Goal: Task Accomplishment & Management: Use online tool/utility

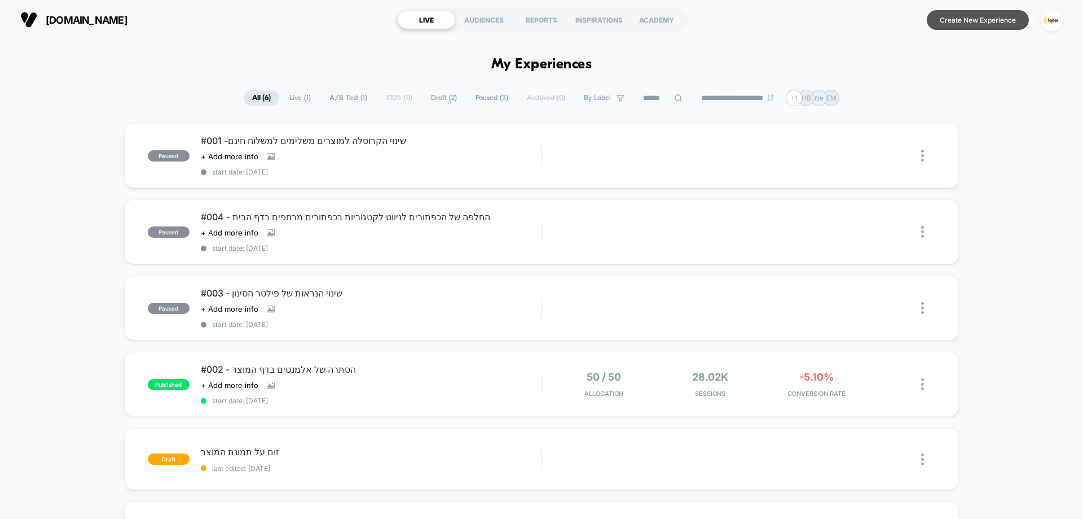
click at [993, 16] on button "Create New Experience" at bounding box center [978, 20] width 102 height 20
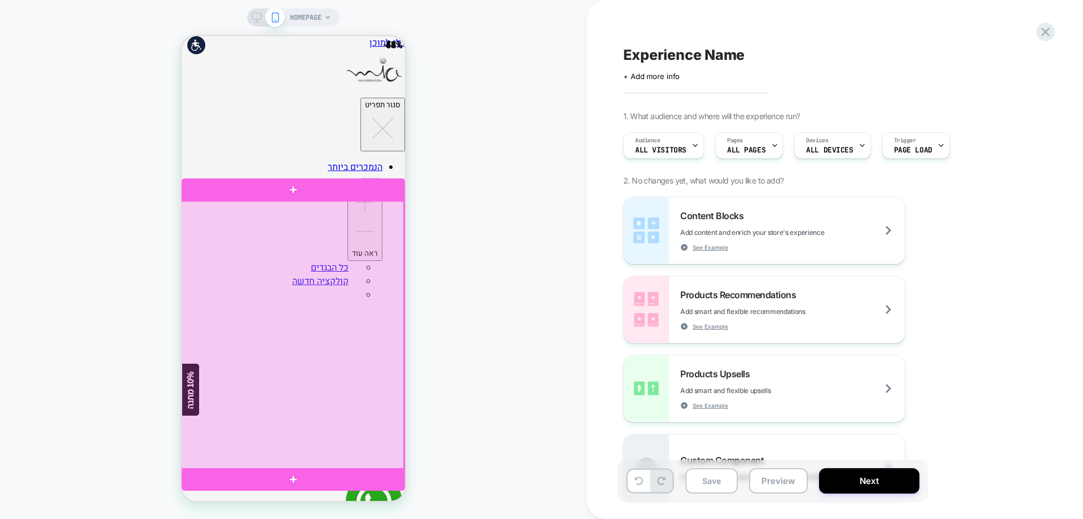
click at [309, 262] on div at bounding box center [292, 335] width 223 height 268
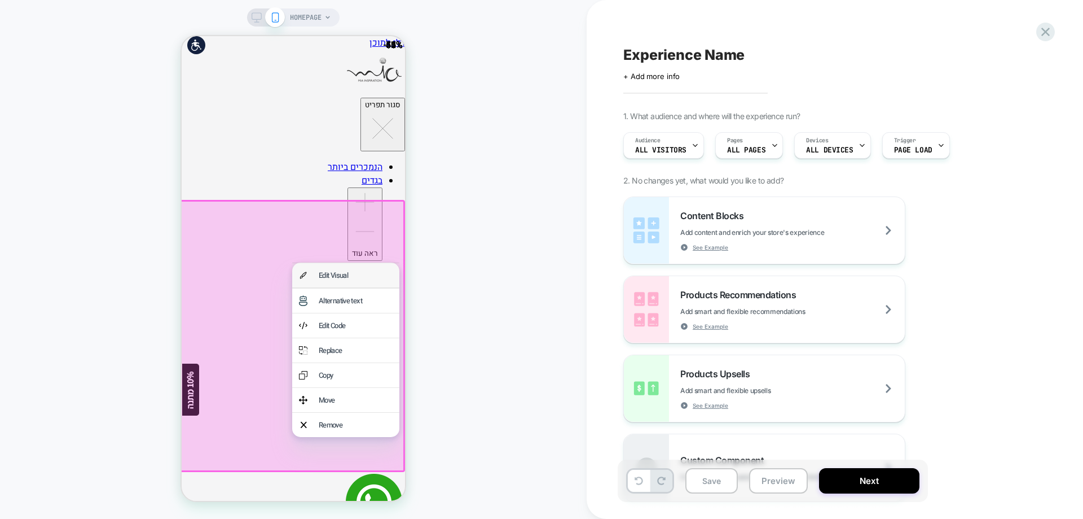
click at [323, 266] on div "Edit Visual" at bounding box center [345, 275] width 107 height 24
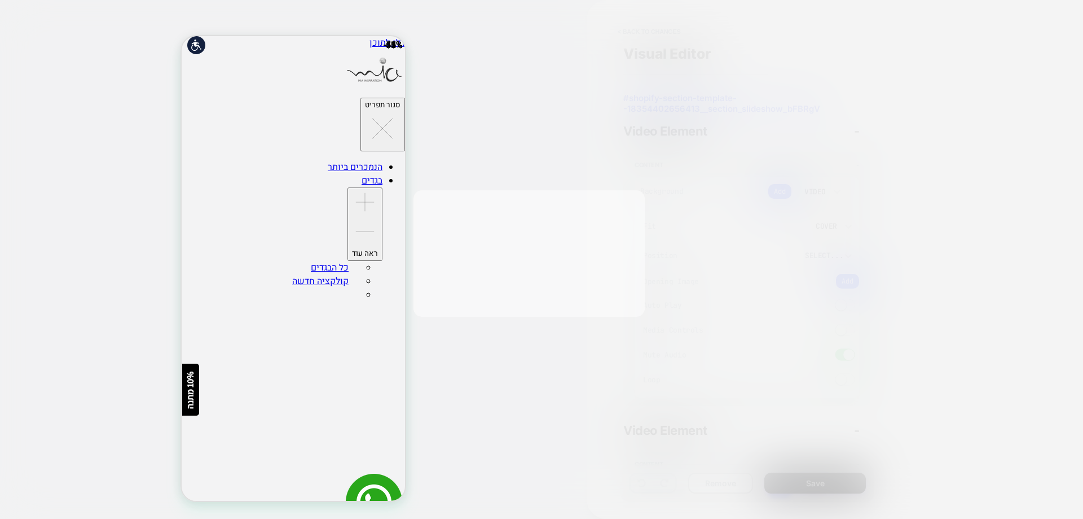
scroll to position [66, 0]
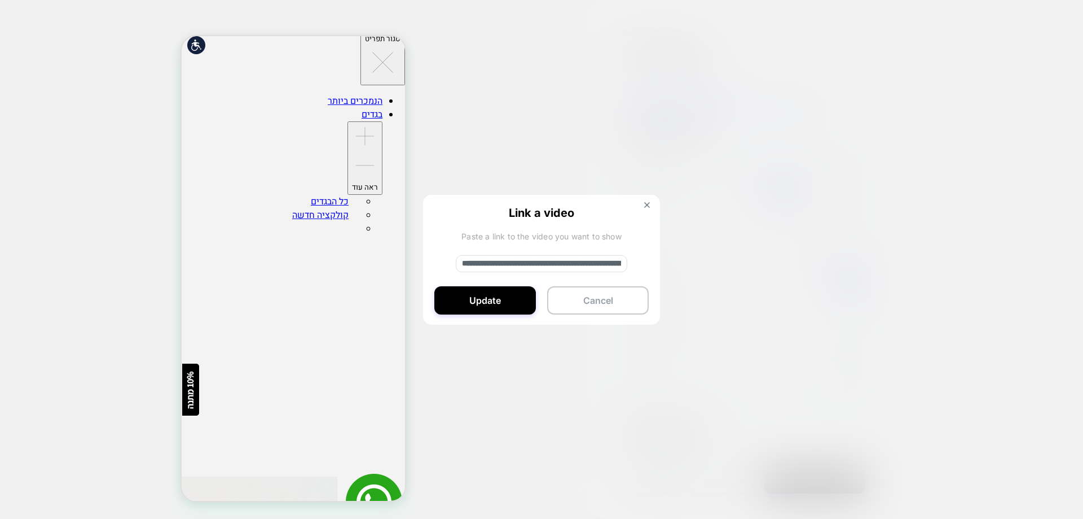
click at [649, 207] on img at bounding box center [647, 205] width 6 height 6
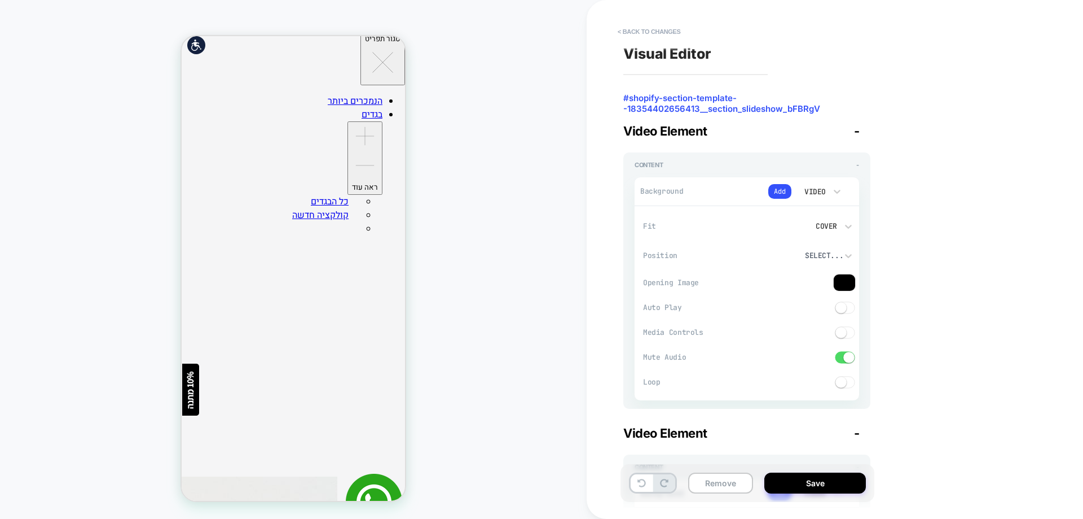
click at [817, 191] on div "Video" at bounding box center [814, 192] width 24 height 10
click at [828, 274] on div "Image" at bounding box center [819, 268] width 47 height 24
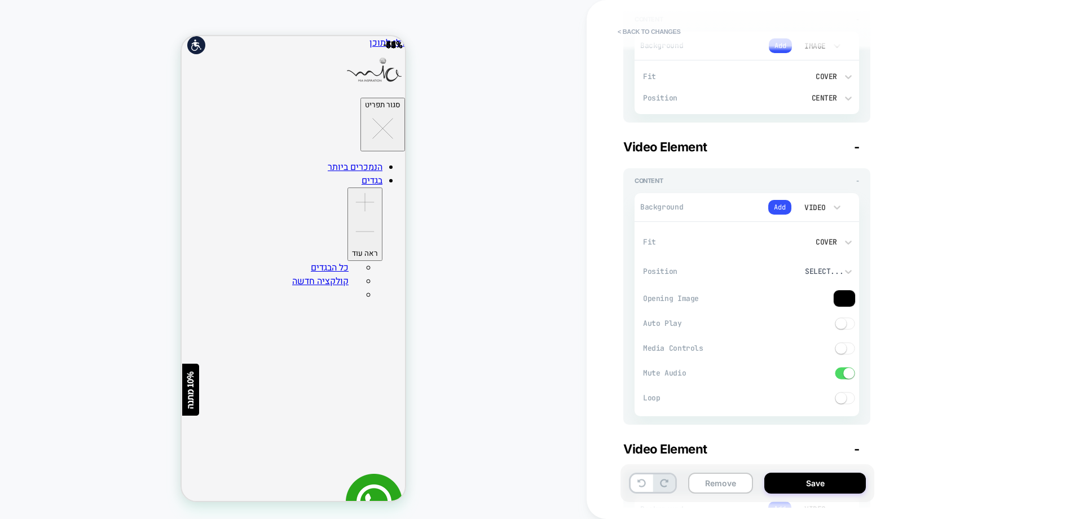
scroll to position [0, 0]
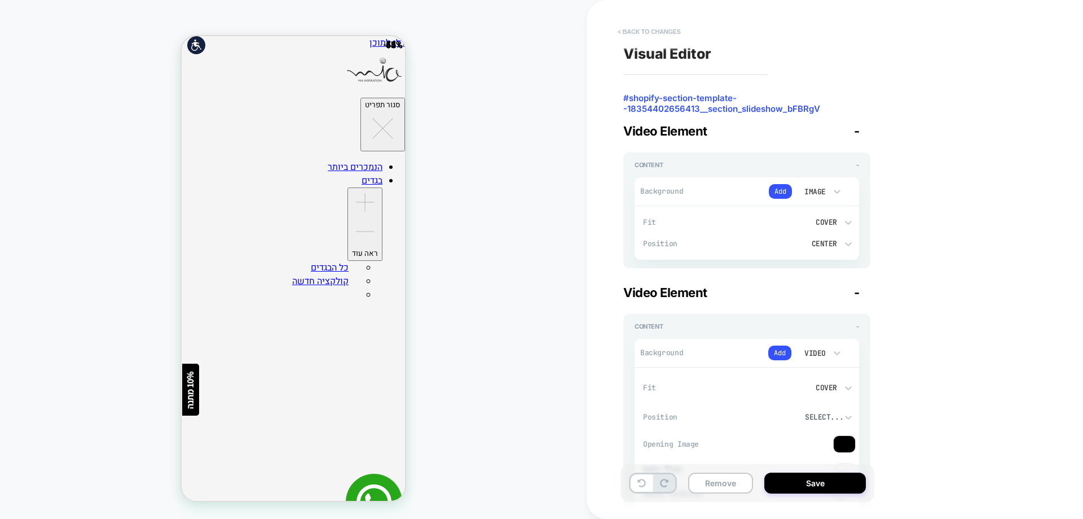
click at [679, 31] on button "< Back to changes" at bounding box center [649, 32] width 74 height 18
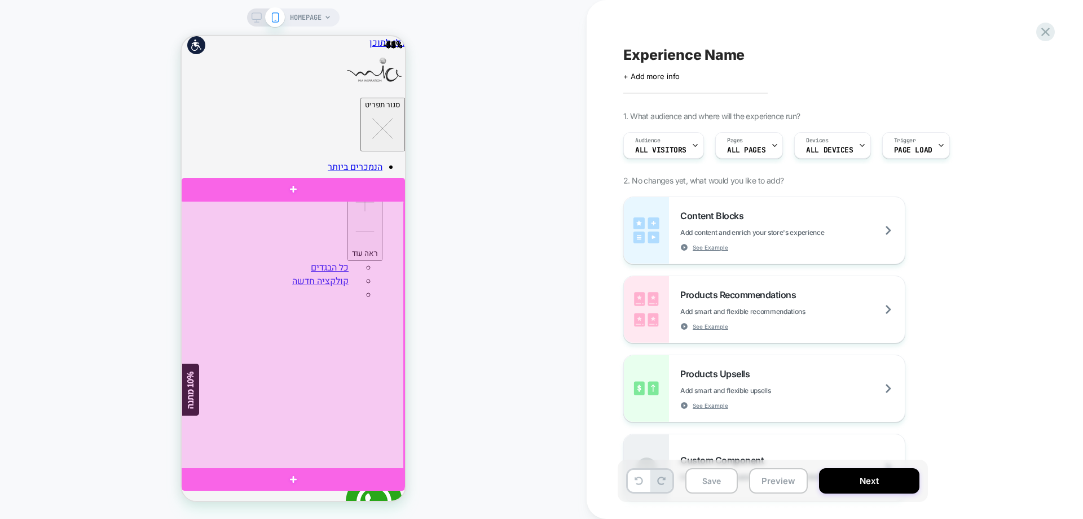
click at [342, 290] on div at bounding box center [292, 335] width 223 height 268
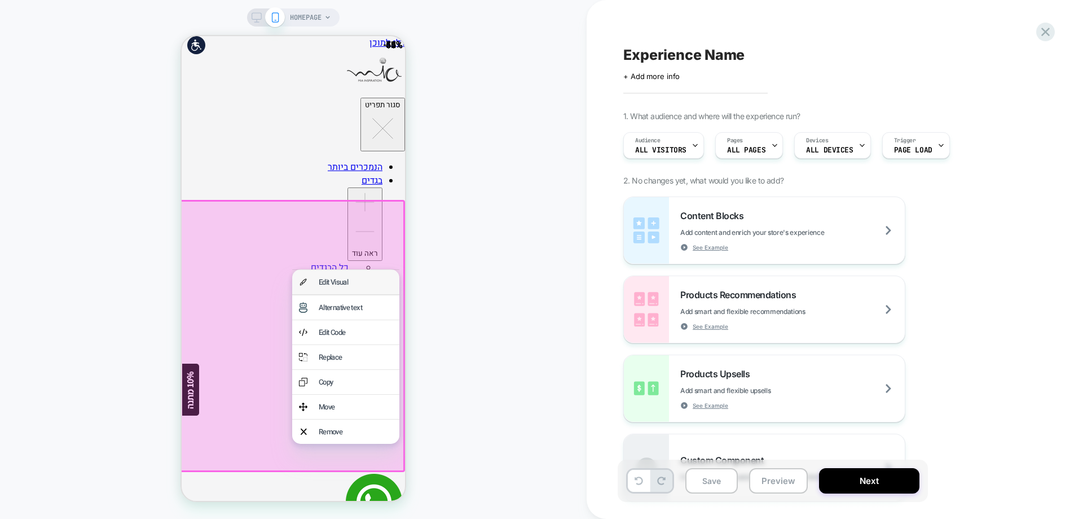
click at [339, 284] on div "Edit Visual" at bounding box center [356, 282] width 74 height 11
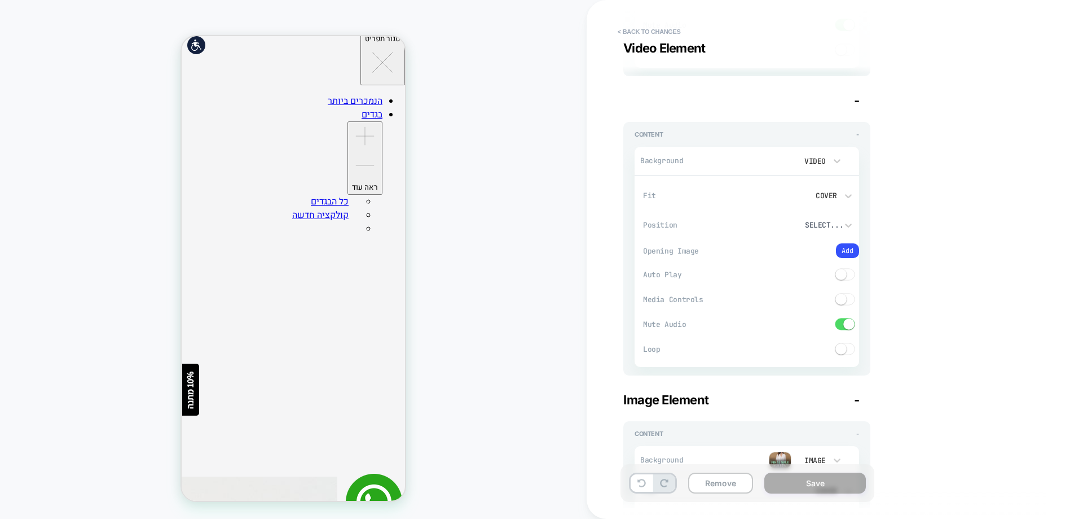
scroll to position [8937, 0]
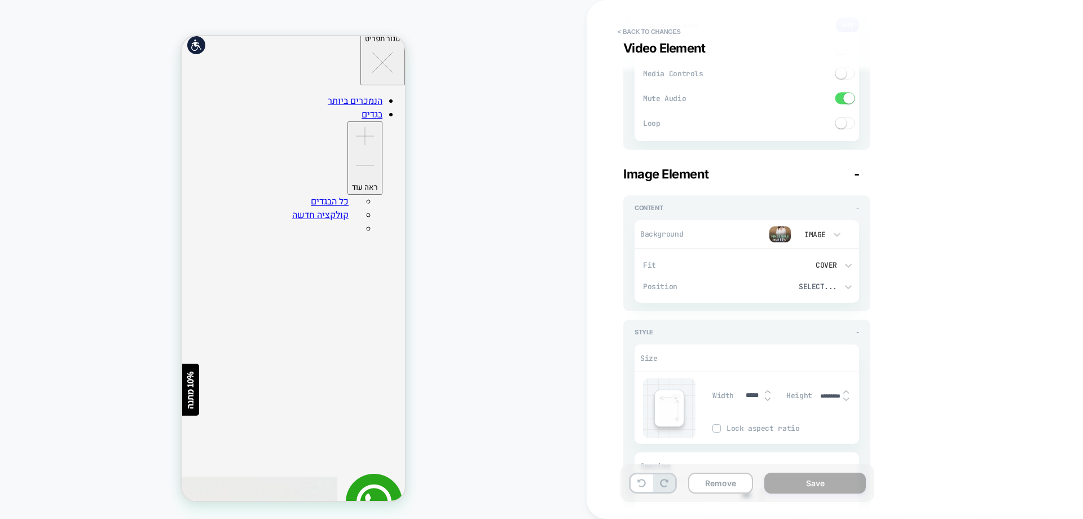
click at [829, 238] on div "Image" at bounding box center [814, 235] width 35 height 12
click at [834, 236] on div at bounding box center [541, 259] width 1083 height 519
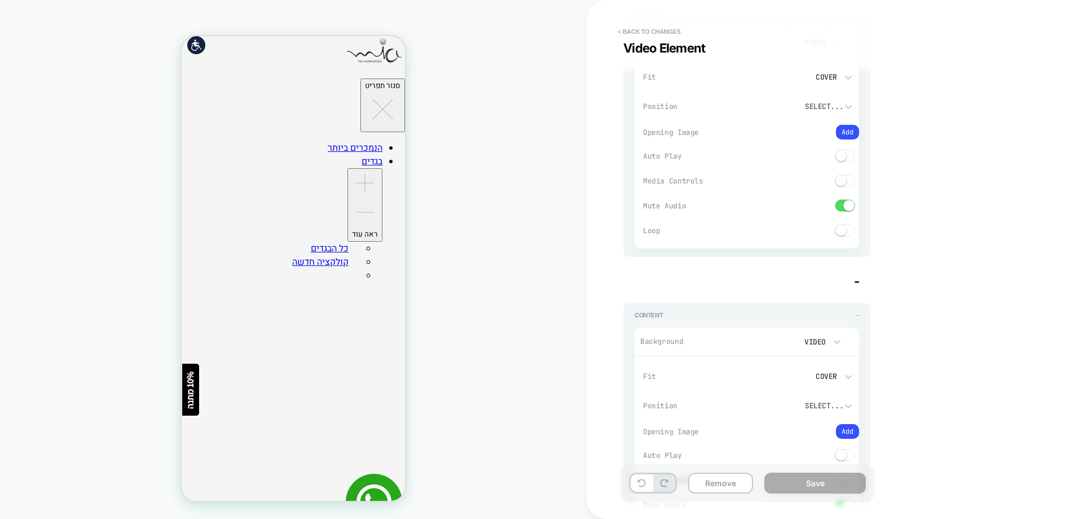
scroll to position [0, 0]
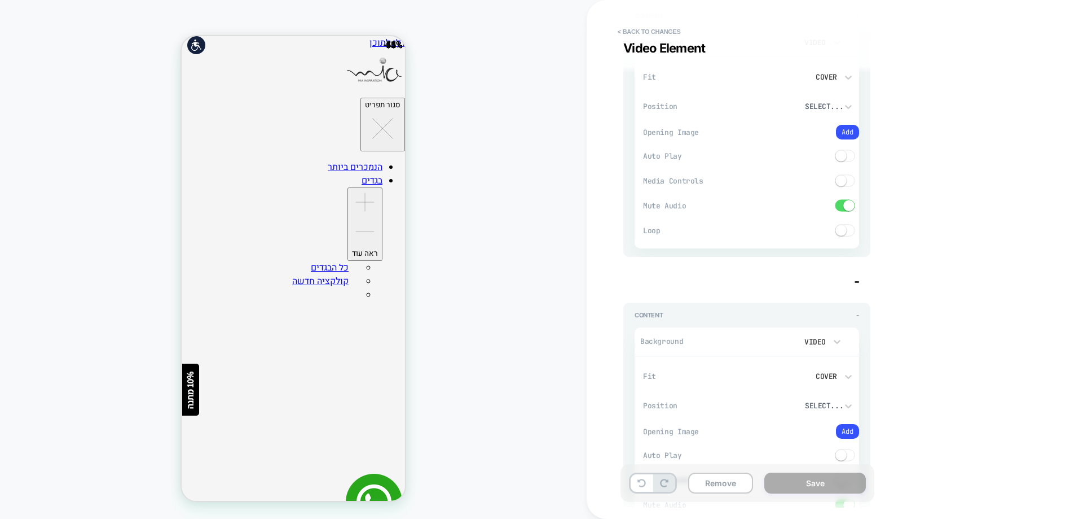
drag, startPoint x: 245, startPoint y: 131, endPoint x: 353, endPoint y: 133, distance: 107.8
drag, startPoint x: 660, startPoint y: 20, endPoint x: 659, endPoint y: 25, distance: 5.9
click at [660, 20] on div "Background Add Video Fit Cover Position Select... Opening Image Add Auto Play M…" at bounding box center [747, 134] width 225 height 229
click at [659, 25] on button "< Back to changes" at bounding box center [649, 32] width 74 height 18
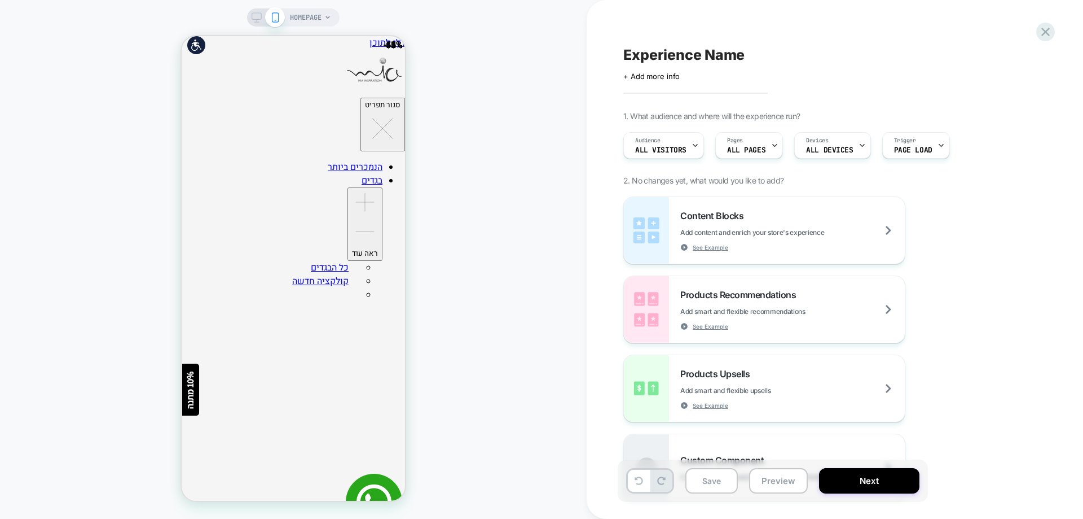
click at [499, 249] on div "HOMEPAGE" at bounding box center [293, 259] width 587 height 496
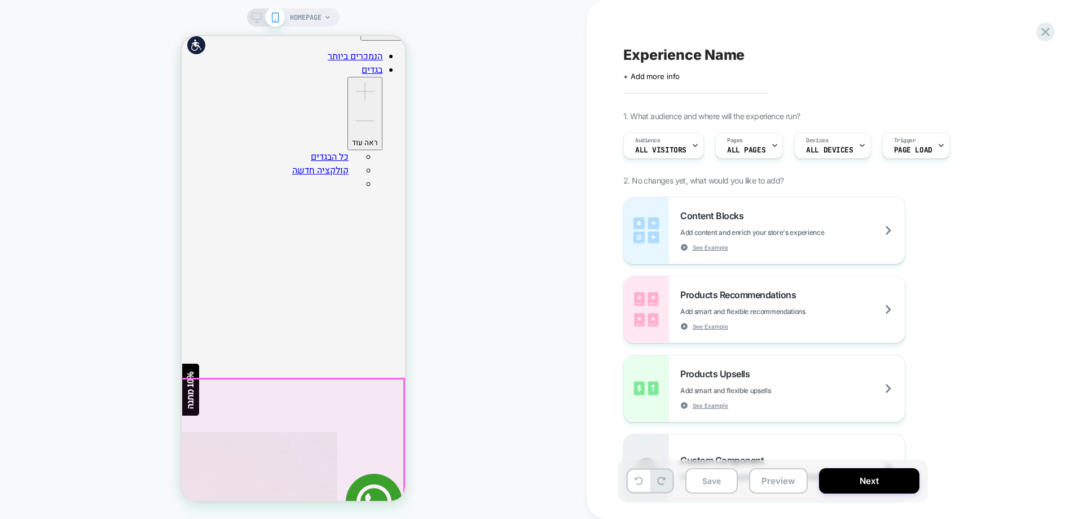
scroll to position [56, 0]
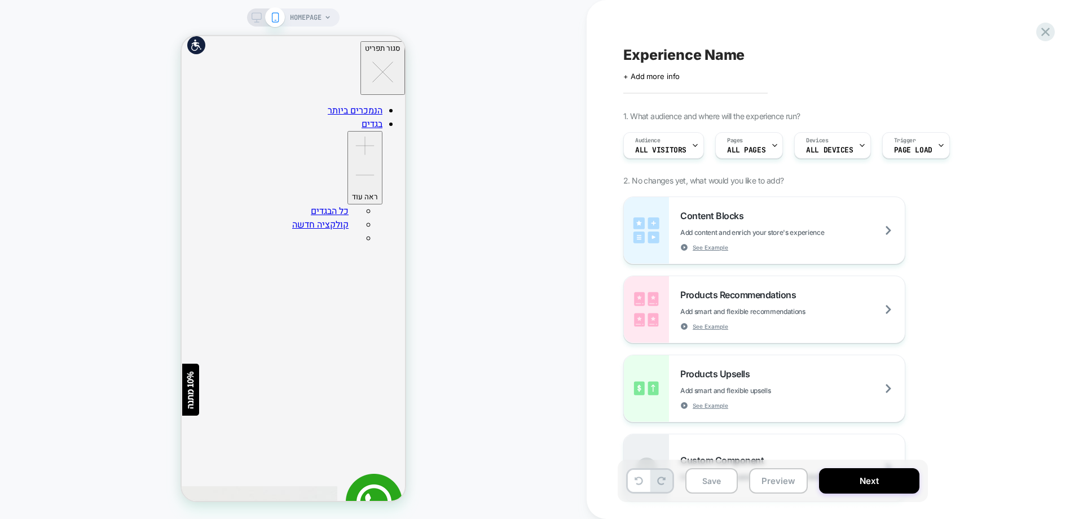
click at [125, 214] on div "HOMEPAGE" at bounding box center [293, 259] width 587 height 496
click at [655, 73] on span "+ Add more info" at bounding box center [652, 76] width 56 height 9
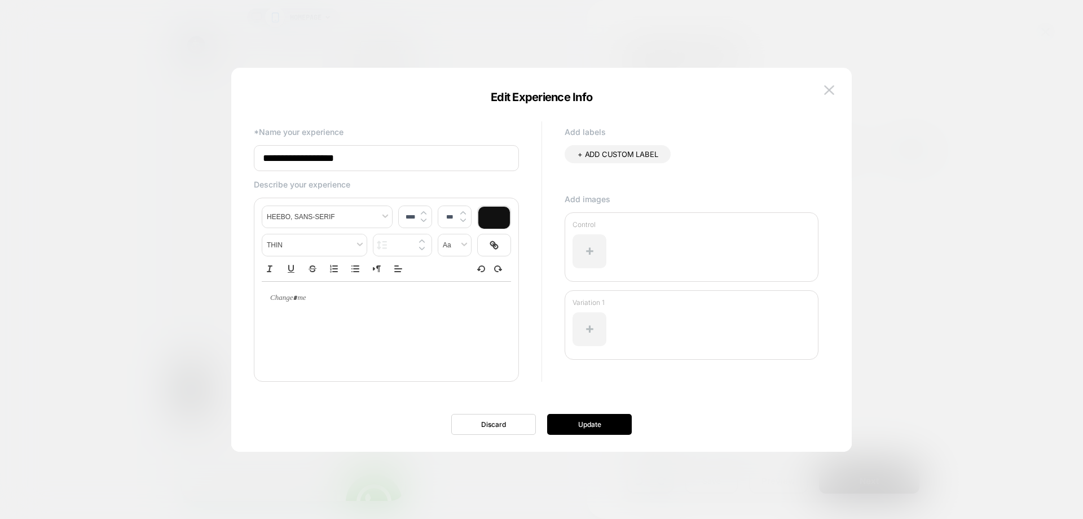
click at [436, 168] on input "**********" at bounding box center [386, 158] width 265 height 26
type input "*"
click at [407, 164] on input at bounding box center [386, 158] width 265 height 26
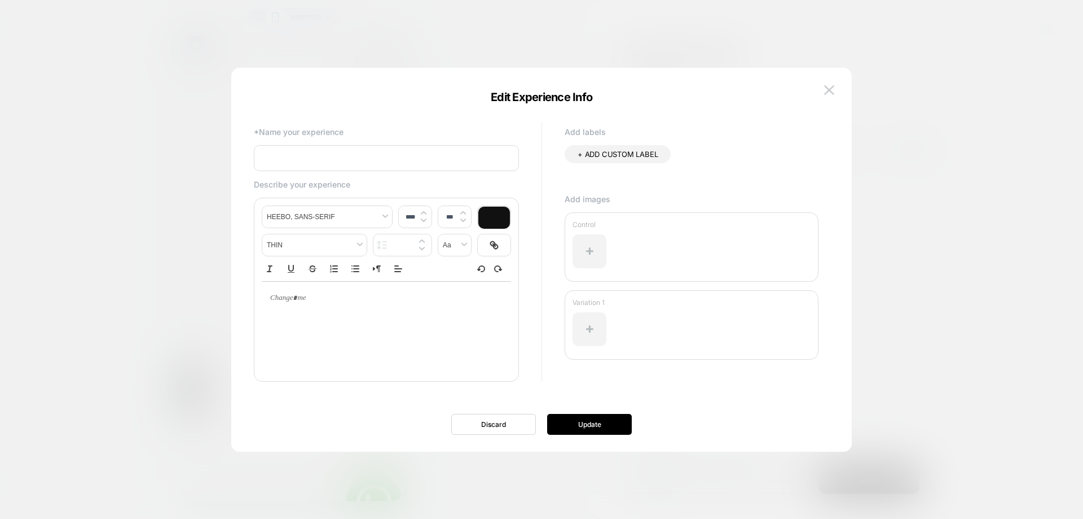
paste input "**********"
type input "**********"
click at [582, 424] on button "Update" at bounding box center [589, 424] width 85 height 21
